Goal: Find specific page/section: Find specific page/section

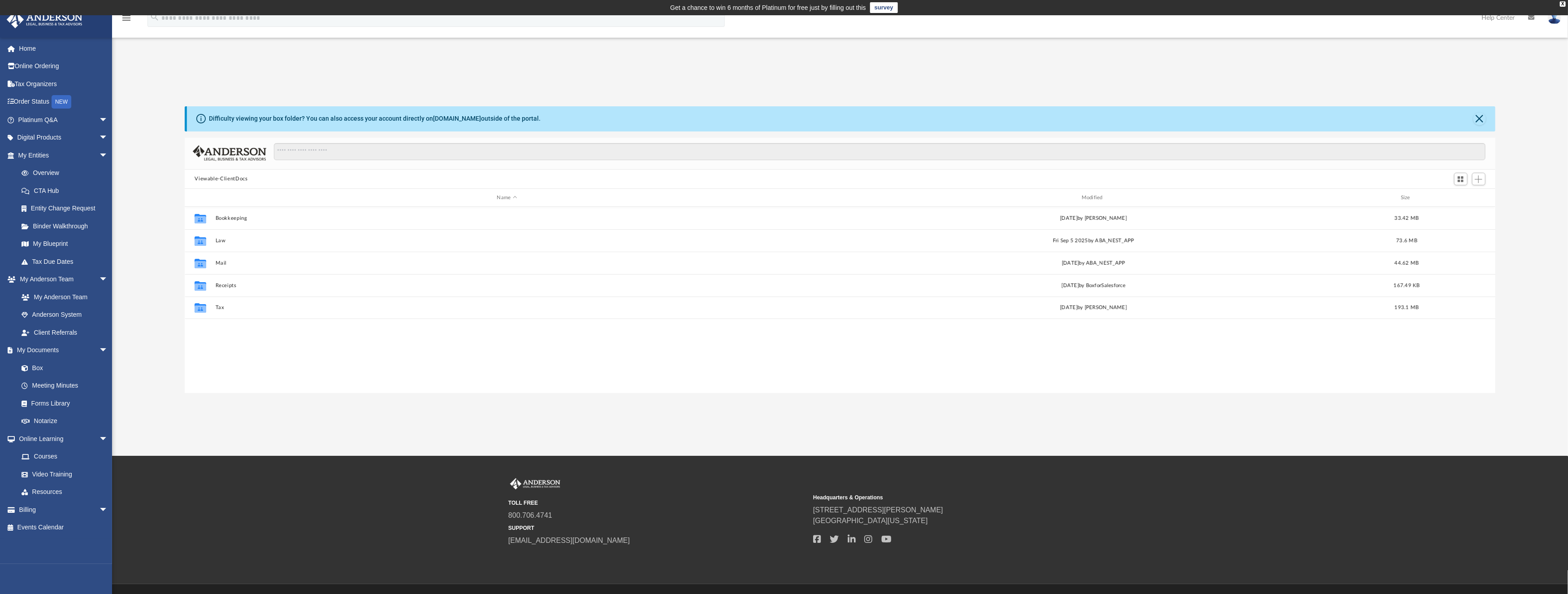
scroll to position [194, 1301]
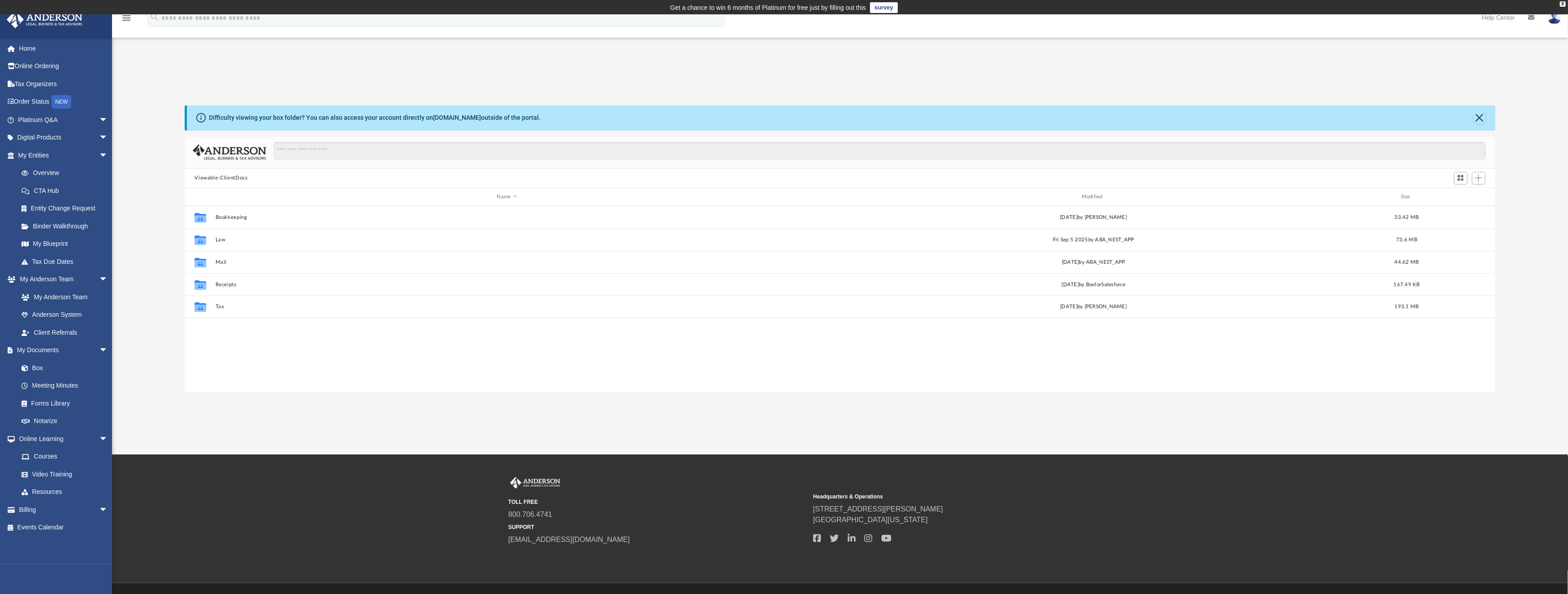
scroll to position [194, 1301]
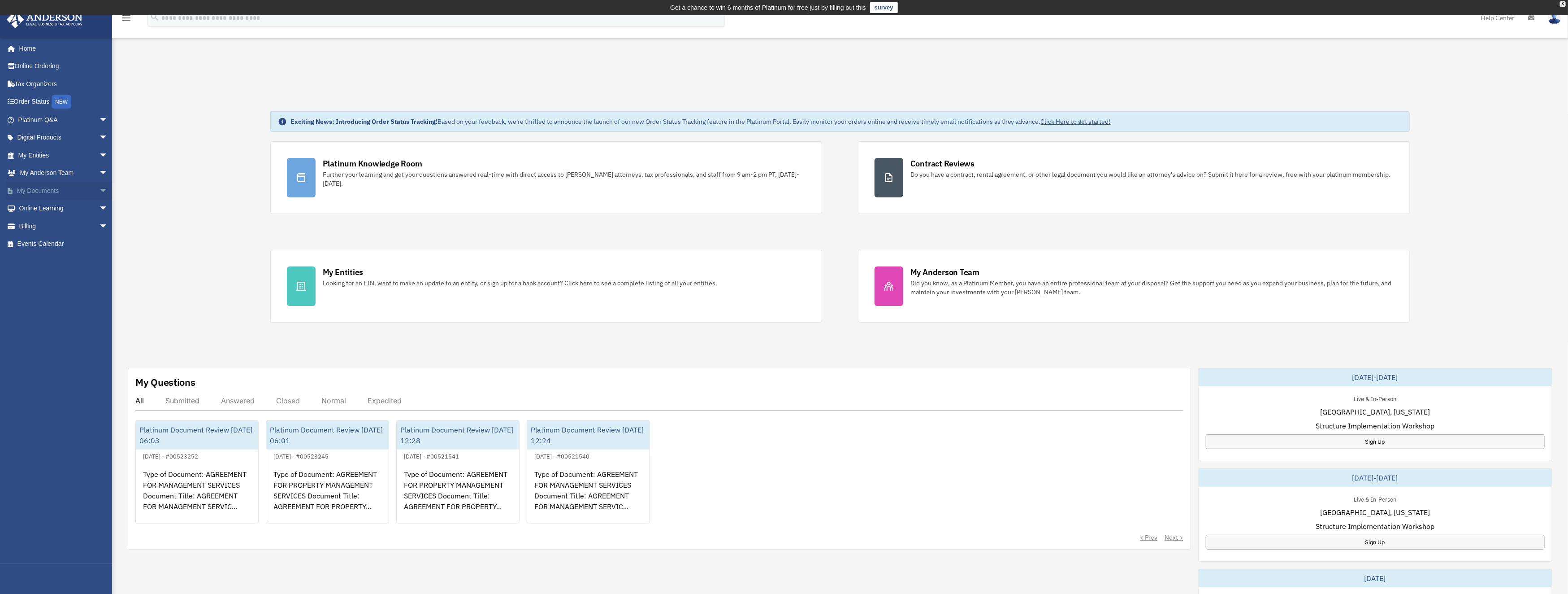
click at [25, 191] on link "My Documents arrow_drop_down" at bounding box center [64, 191] width 115 height 18
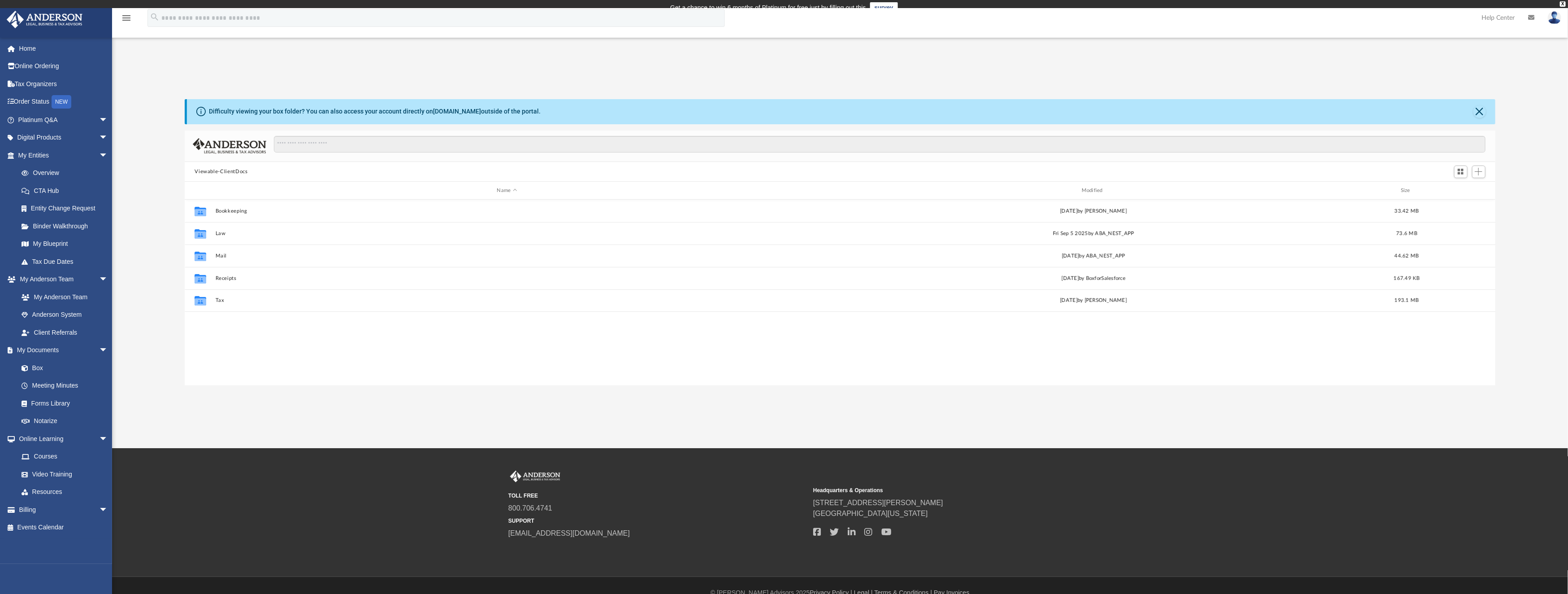
scroll to position [194, 1301]
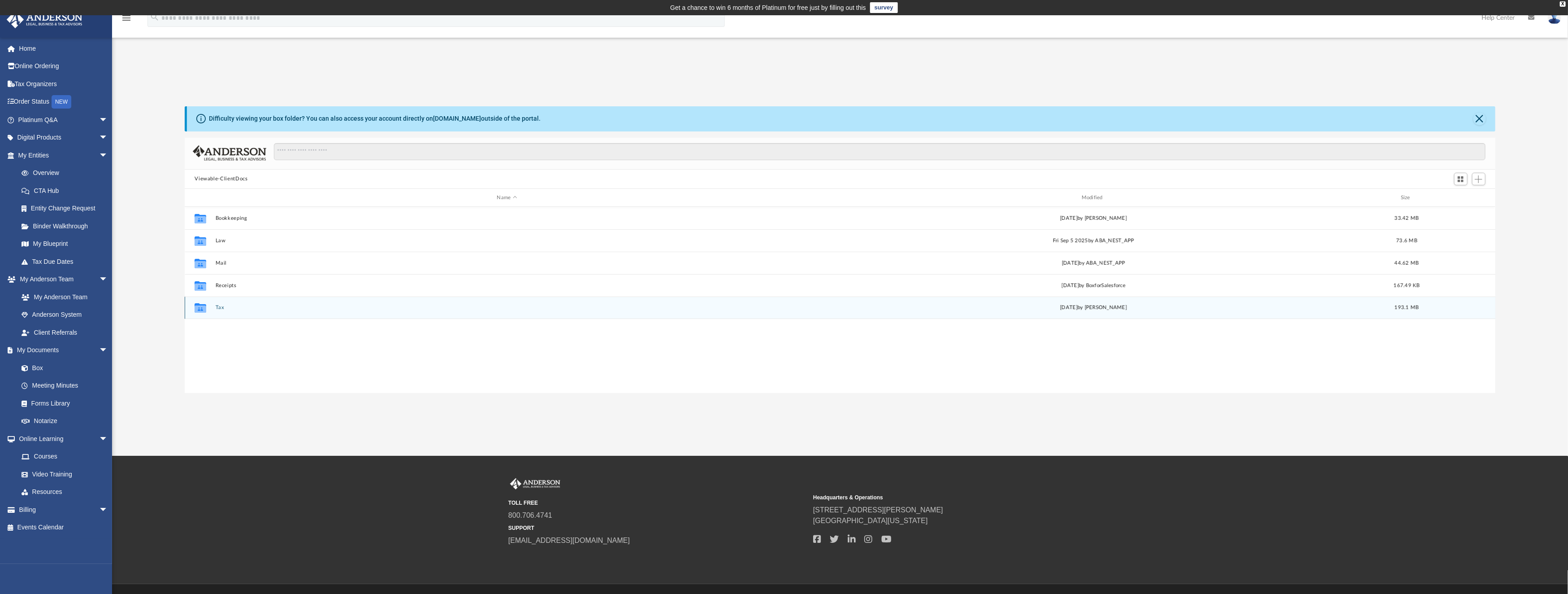
click at [220, 307] on button "Tax" at bounding box center [507, 308] width 582 height 6
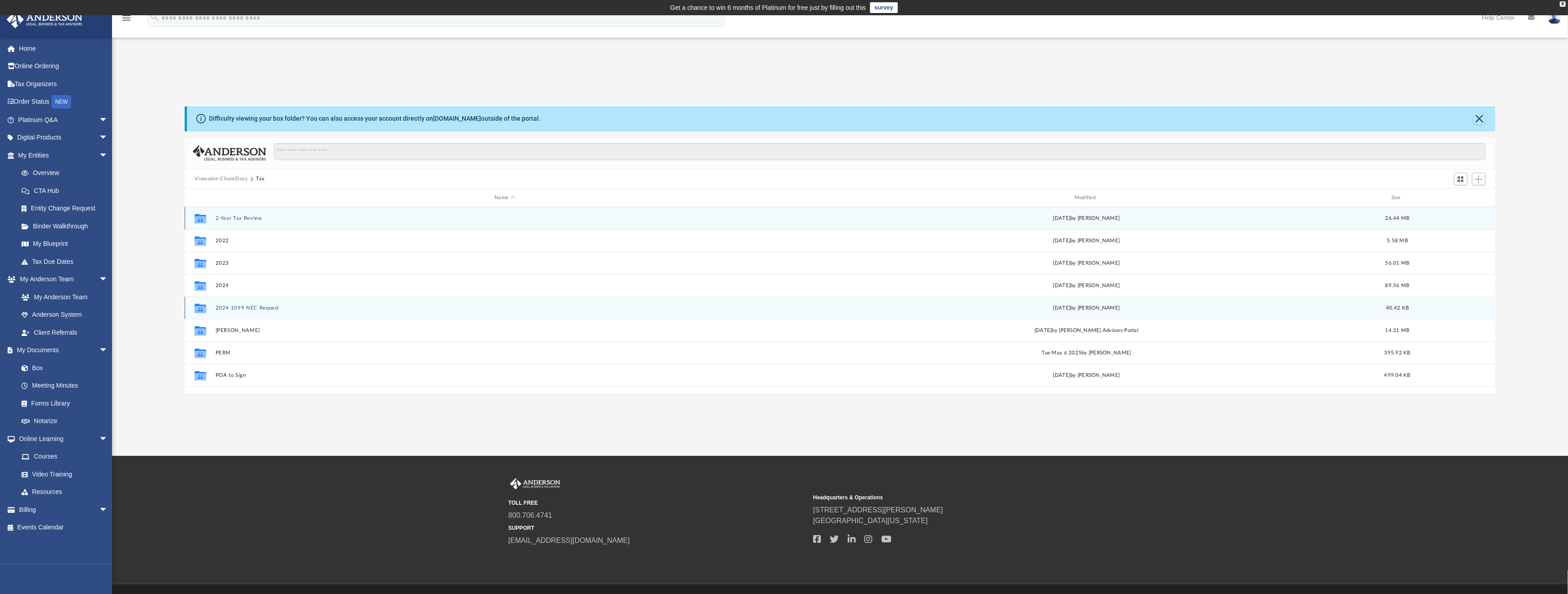
scroll to position [15, 0]
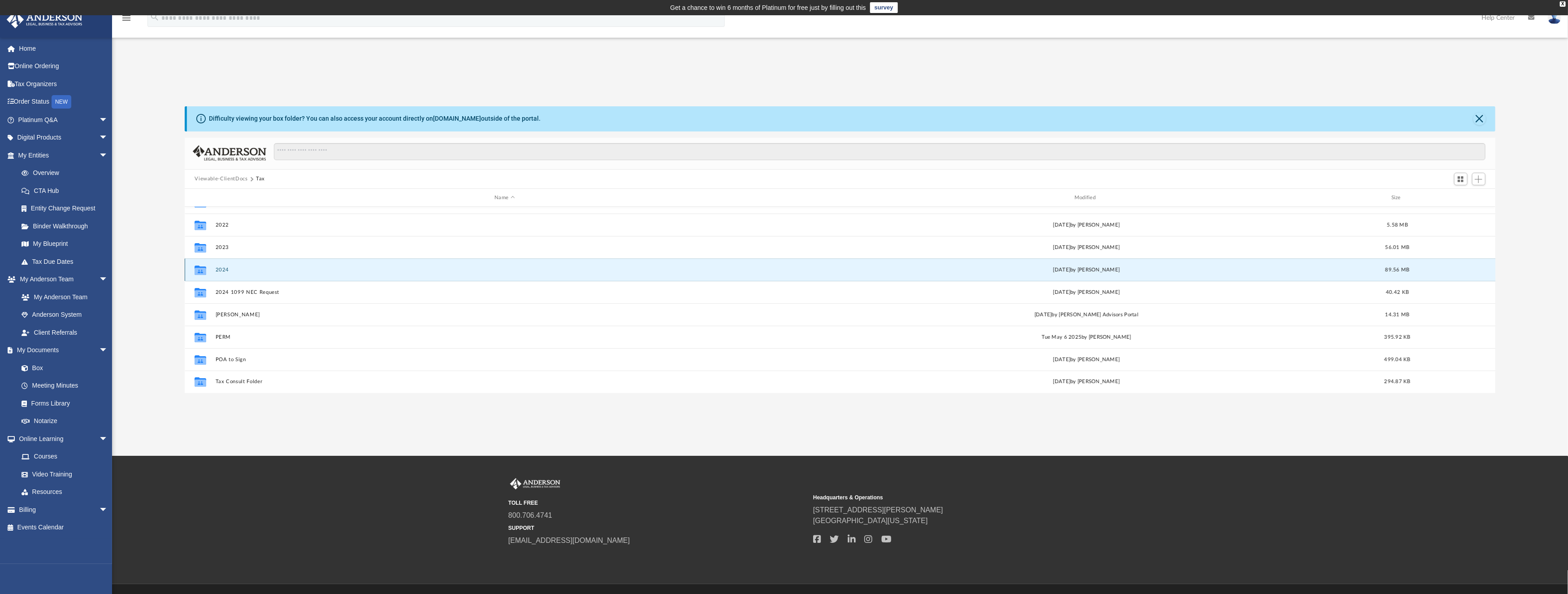
click at [222, 269] on button "2024" at bounding box center [505, 270] width 578 height 6
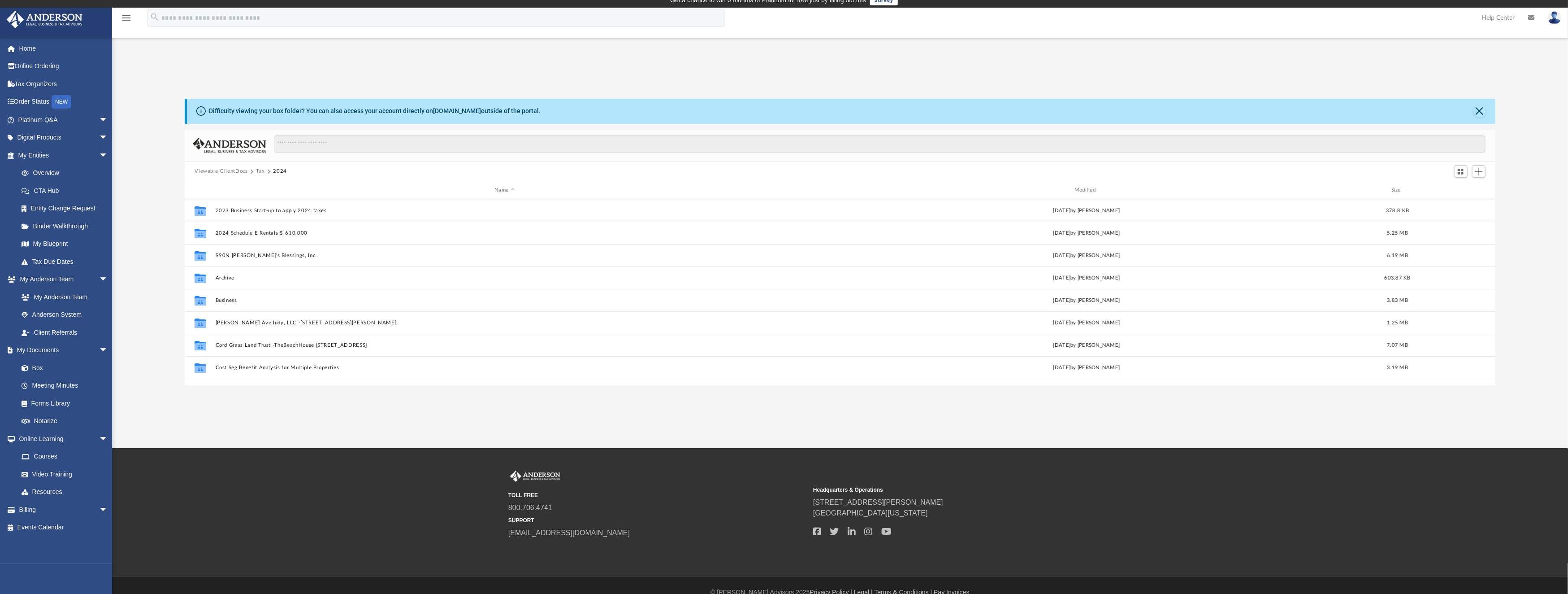
scroll to position [0, 0]
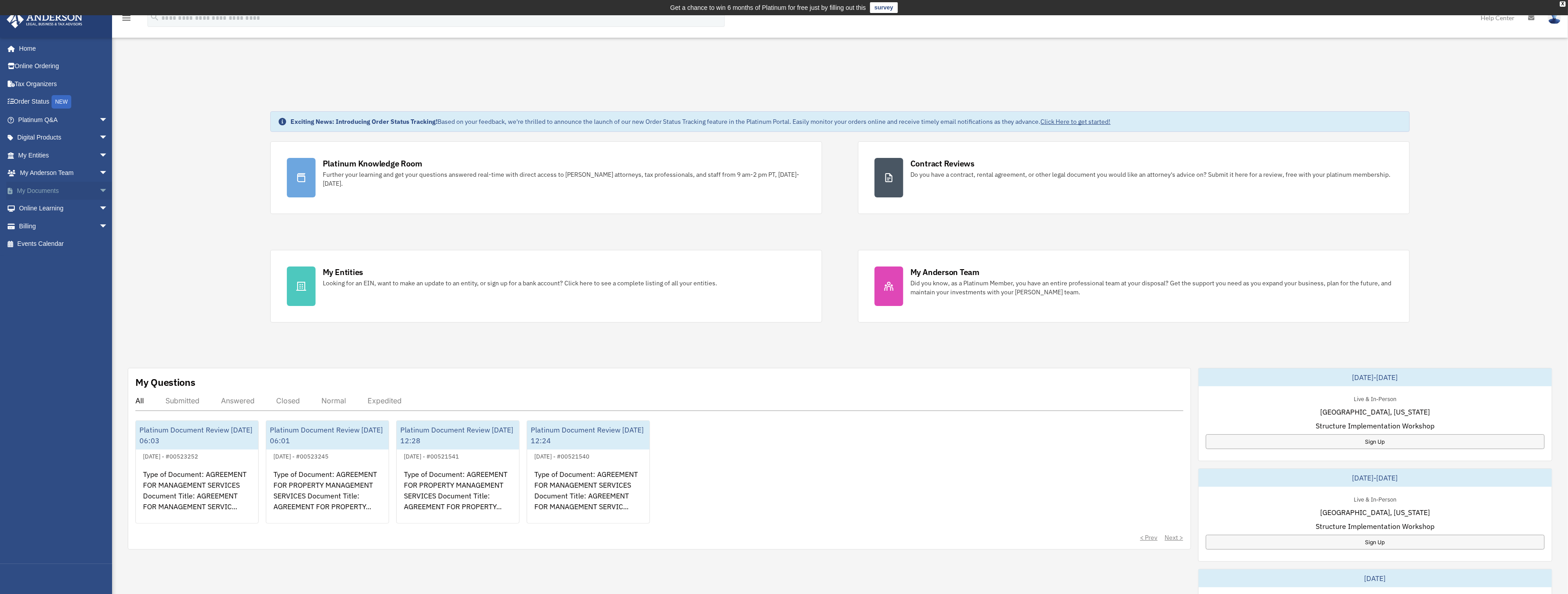
click at [32, 190] on link "My Documents arrow_drop_down" at bounding box center [64, 191] width 115 height 18
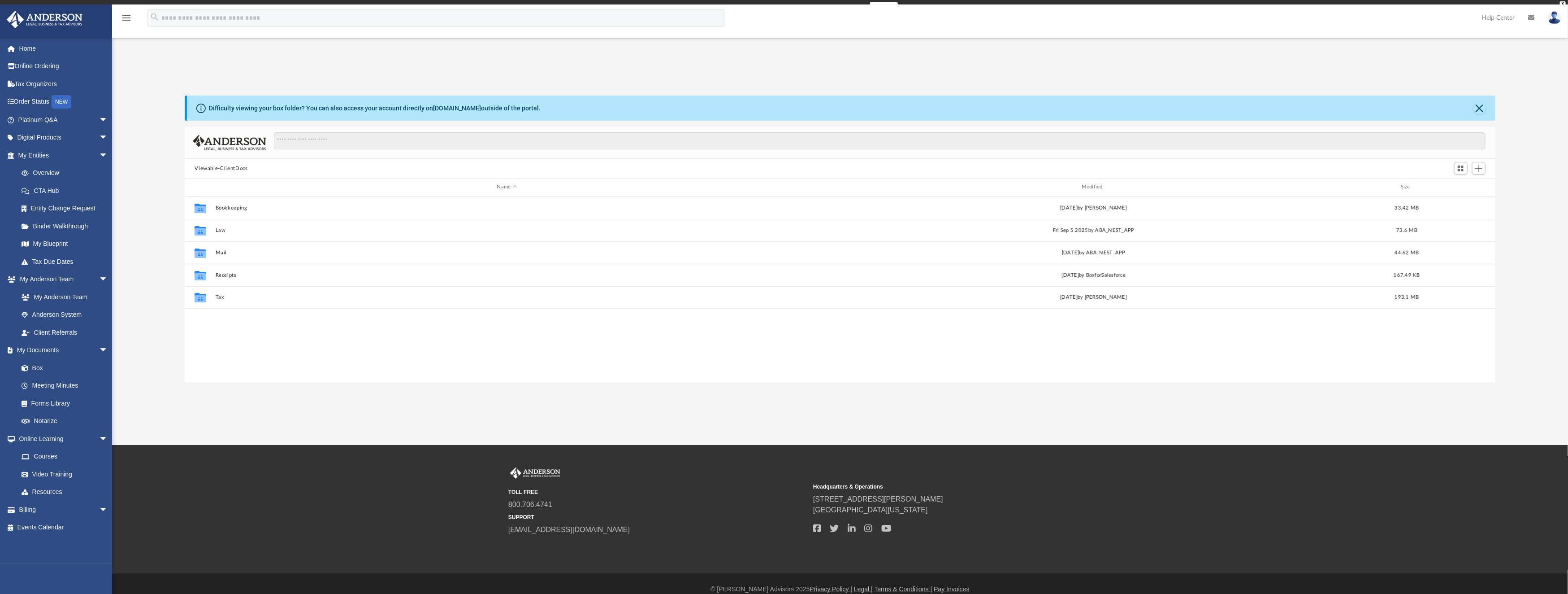
scroll to position [194, 1301]
